Goal: Task Accomplishment & Management: Manage account settings

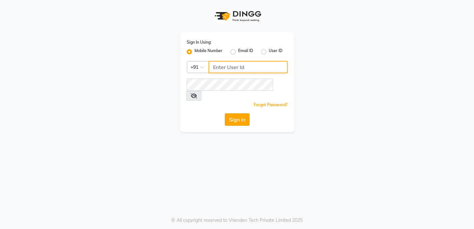
type input "7024791777"
click at [236, 113] on button "Sign In" at bounding box center [237, 119] width 25 height 12
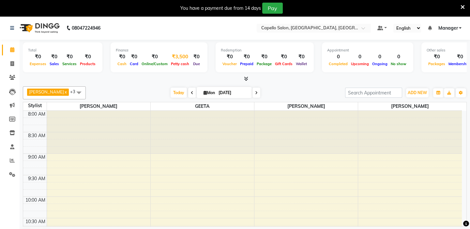
click at [179, 57] on div "₹3,500" at bounding box center [180, 56] width 22 height 7
select select "3609"
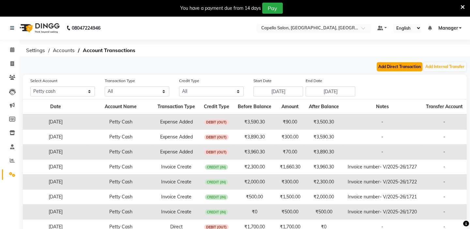
click at [395, 65] on button "Add Direct Transaction" at bounding box center [400, 66] width 46 height 9
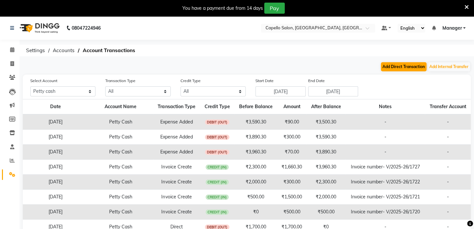
select select "direct"
select select "3609"
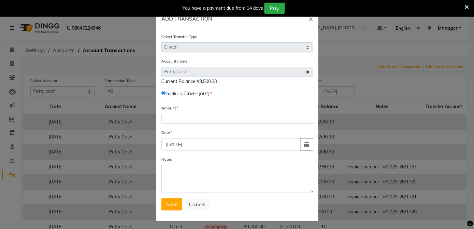
click at [187, 93] on input "radio" at bounding box center [186, 93] width 4 height 4
radio input "true"
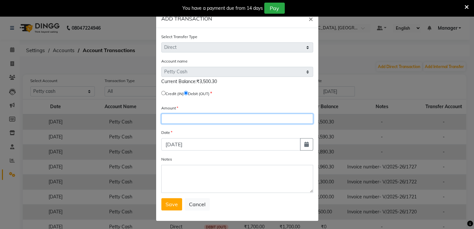
click at [177, 119] on input "number" at bounding box center [237, 119] width 152 height 10
type input "3500"
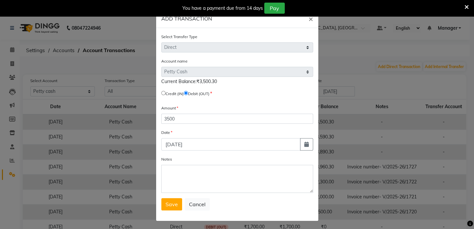
click at [168, 204] on span "Save" at bounding box center [172, 204] width 12 height 7
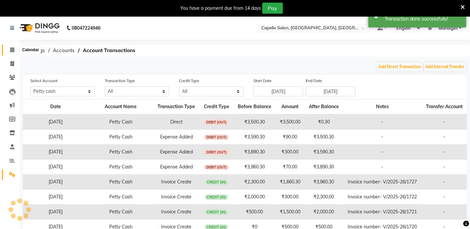
click at [12, 49] on icon at bounding box center [12, 49] width 4 height 5
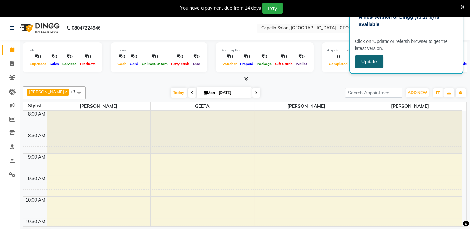
click at [368, 64] on button "Update" at bounding box center [369, 61] width 28 height 13
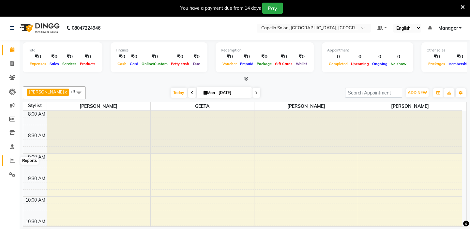
click at [12, 160] on icon at bounding box center [12, 160] width 5 height 5
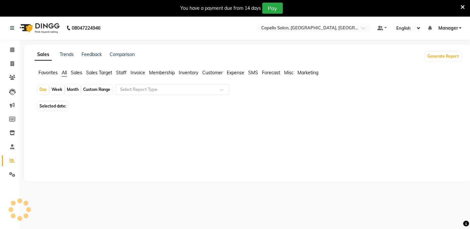
click at [71, 89] on div "Month" at bounding box center [72, 89] width 15 height 9
select select "9"
select select "2025"
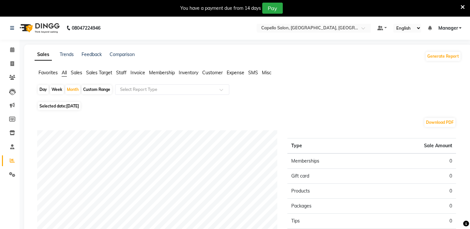
click at [69, 106] on span "[DATE]" at bounding box center [72, 106] width 13 height 5
select select "9"
select select "2025"
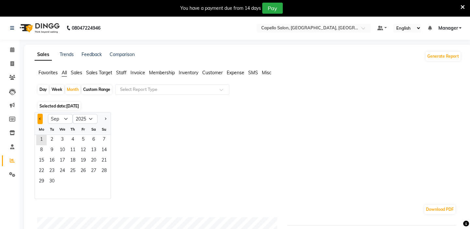
click at [41, 118] on button "Previous month" at bounding box center [39, 119] width 5 height 10
select select "8"
click at [75, 87] on div "Month" at bounding box center [72, 89] width 15 height 9
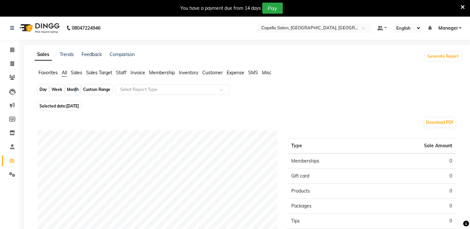
click at [75, 89] on div "Month" at bounding box center [72, 89] width 15 height 9
select select "9"
select select "2025"
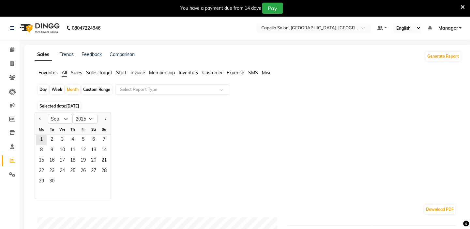
click at [43, 118] on div at bounding box center [41, 119] width 13 height 10
click at [40, 119] on span "Previous month" at bounding box center [40, 118] width 2 height 2
select select "8"
click at [80, 138] on span "1" at bounding box center [83, 140] width 10 height 10
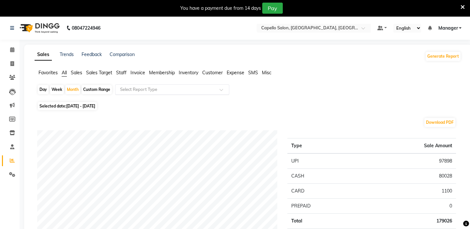
click at [153, 88] on input "text" at bounding box center [166, 89] width 94 height 7
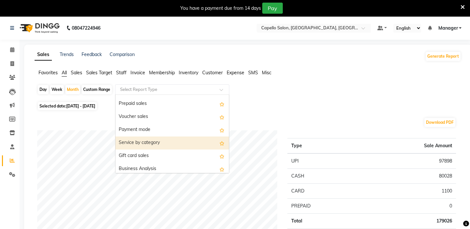
scroll to position [118, 0]
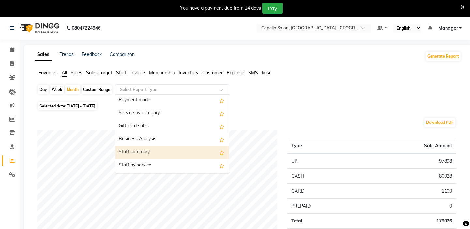
click at [151, 153] on div "Staff summary" at bounding box center [171, 152] width 113 height 13
select select "full_report"
select select "csv"
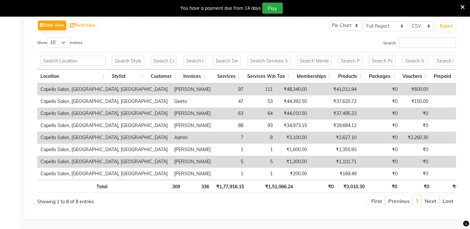
scroll to position [0, 5]
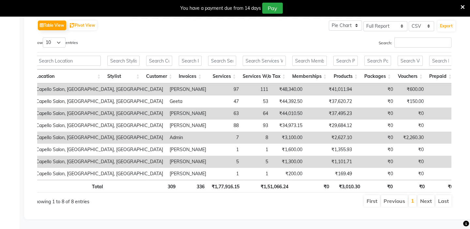
click at [453, 202] on div "First Previous 1 Next Last" at bounding box center [331, 201] width 250 height 13
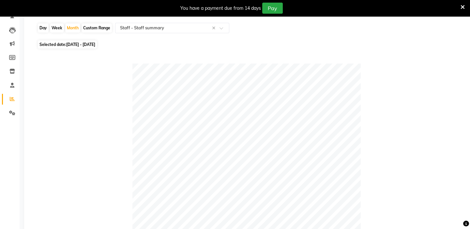
scroll to position [0, 0]
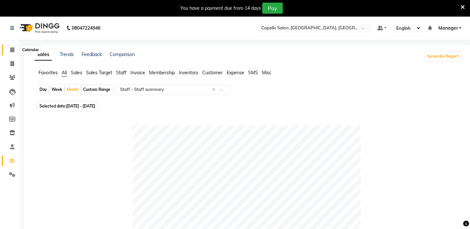
click at [12, 49] on icon at bounding box center [12, 49] width 4 height 5
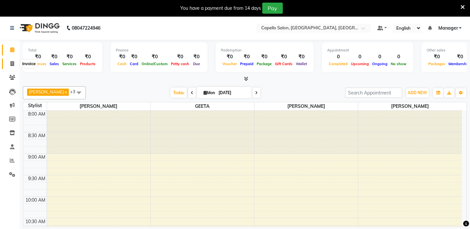
click at [9, 62] on span at bounding box center [12, 63] width 11 height 7
select select "service"
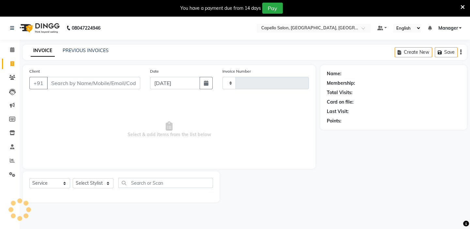
type input "1731"
select select "4763"
click at [73, 50] on link "PREVIOUS INVOICES" at bounding box center [86, 51] width 46 height 6
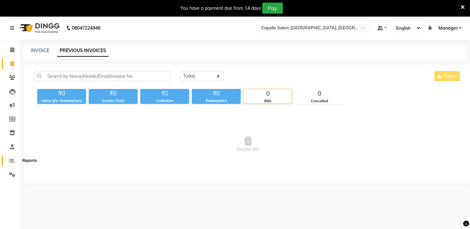
click at [10, 161] on icon at bounding box center [12, 160] width 5 height 5
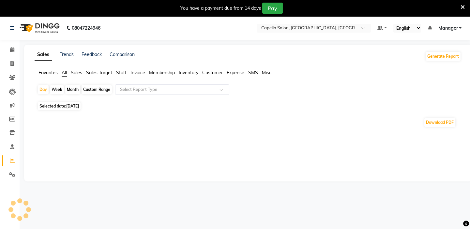
click at [75, 91] on div "Month" at bounding box center [72, 89] width 15 height 9
select select "9"
select select "2025"
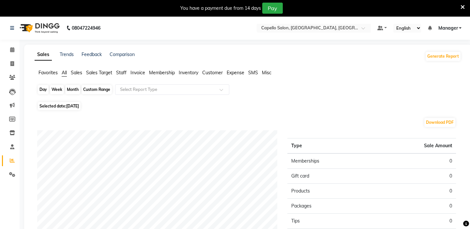
click at [73, 88] on div "Month" at bounding box center [72, 89] width 15 height 9
select select "9"
select select "2025"
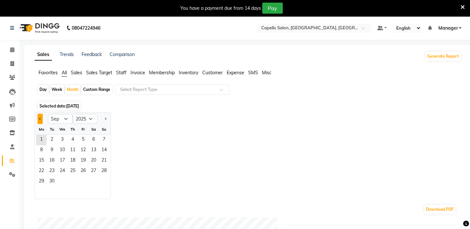
click at [38, 119] on button "Previous month" at bounding box center [39, 119] width 5 height 10
select select "8"
click at [82, 143] on span "1" at bounding box center [83, 140] width 10 height 10
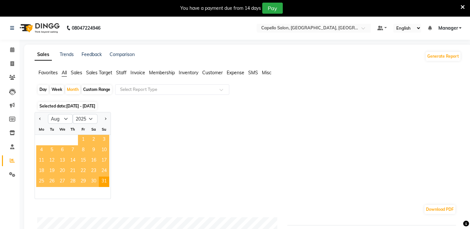
click at [85, 140] on span "1" at bounding box center [83, 140] width 10 height 10
click at [239, 74] on span "Expense" at bounding box center [236, 73] width 18 height 6
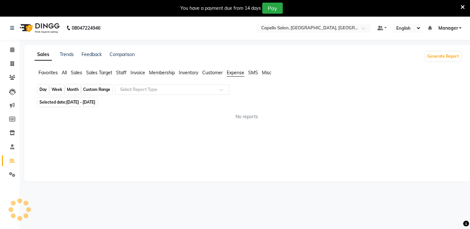
click at [75, 88] on div "Month" at bounding box center [72, 89] width 15 height 9
select select "8"
select select "2025"
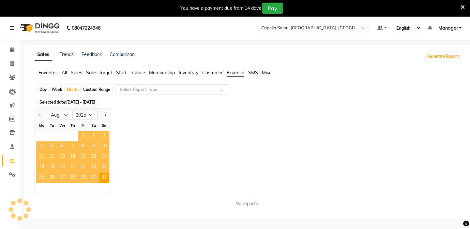
click at [85, 137] on span "1" at bounding box center [83, 136] width 10 height 10
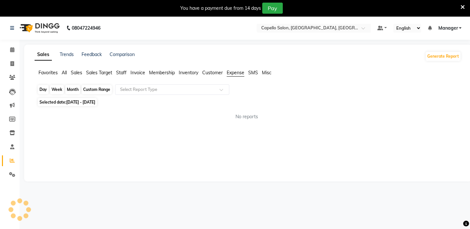
click at [74, 87] on div "Month" at bounding box center [72, 89] width 15 height 9
select select "8"
select select "2025"
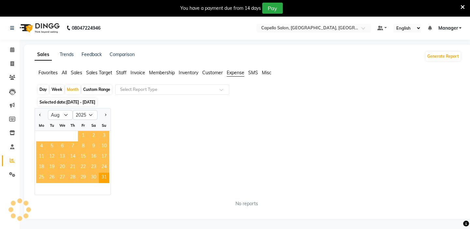
click at [85, 137] on span "1" at bounding box center [83, 136] width 10 height 10
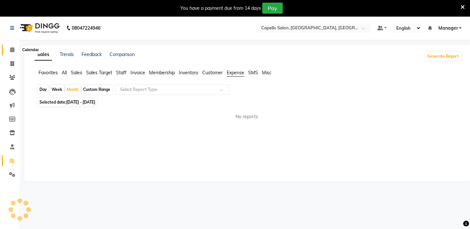
click at [10, 48] on icon at bounding box center [12, 49] width 4 height 5
